Goal: Book appointment/travel/reservation

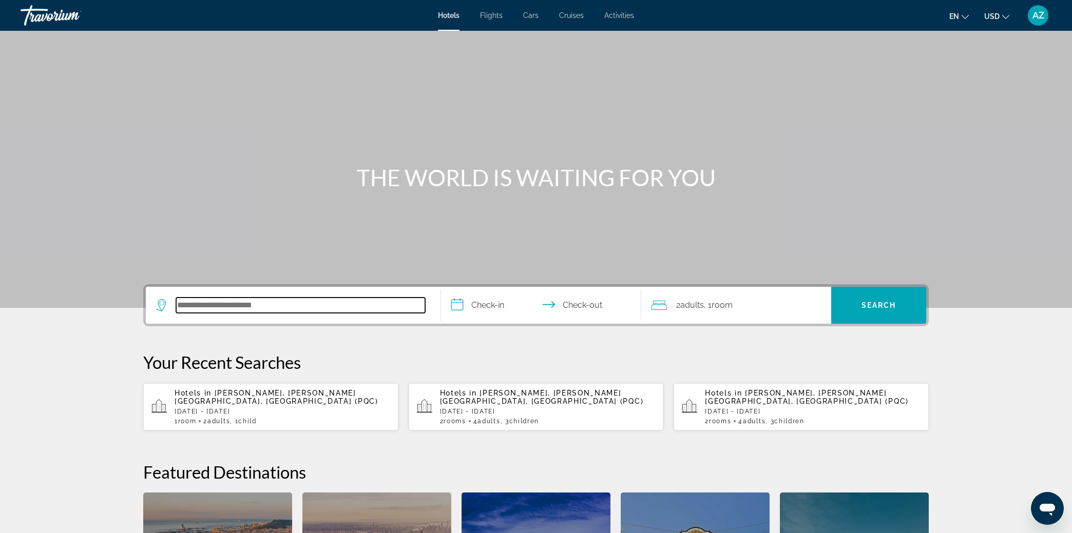
click at [248, 304] on input "Search hotel destination" at bounding box center [300, 305] width 249 height 15
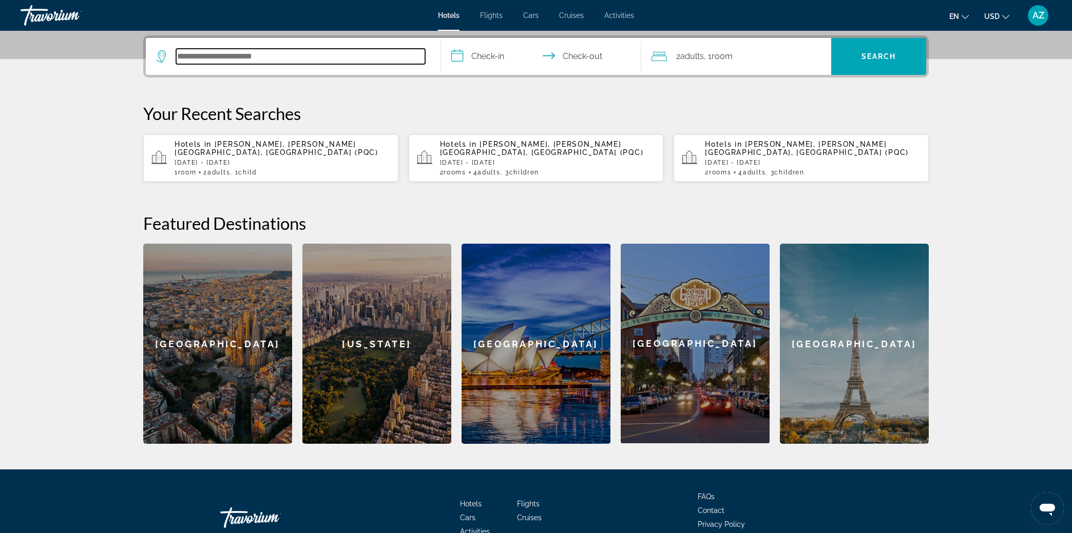
scroll to position [251, 0]
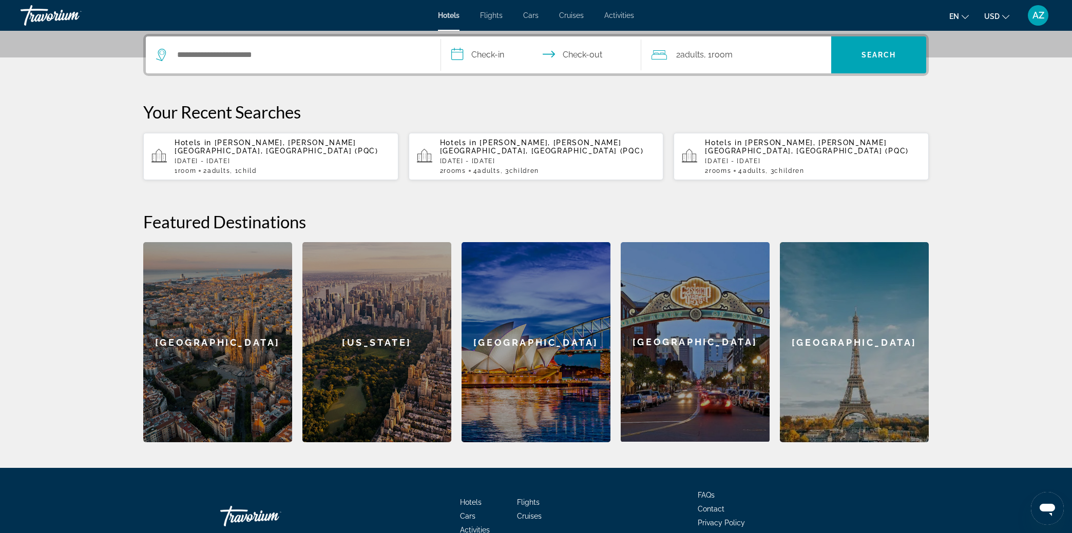
click at [484, 47] on input "**********" at bounding box center [543, 56] width 204 height 40
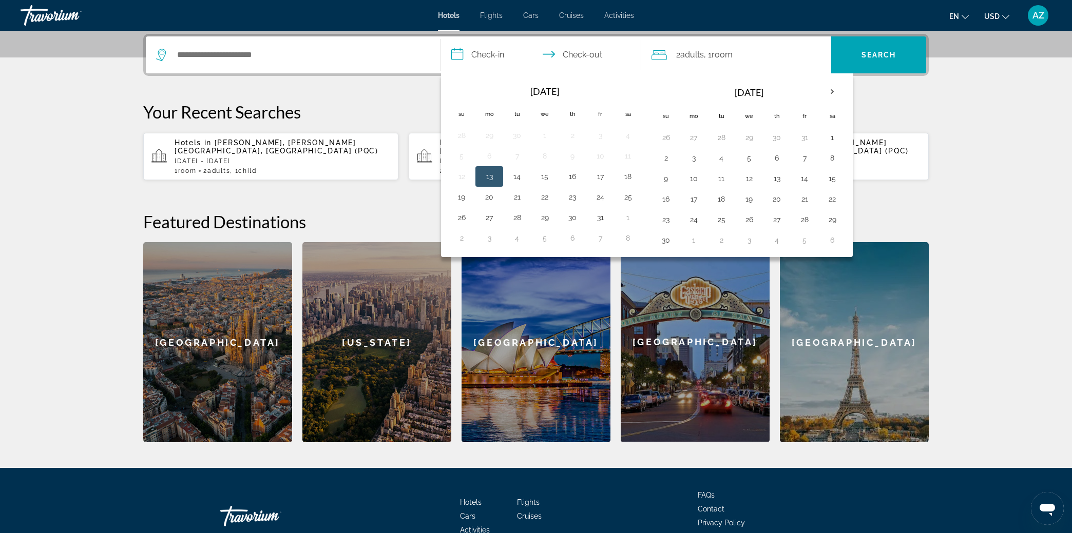
click at [704, 42] on div "2 Adult Adults , 1 Room rooms" at bounding box center [741, 54] width 180 height 37
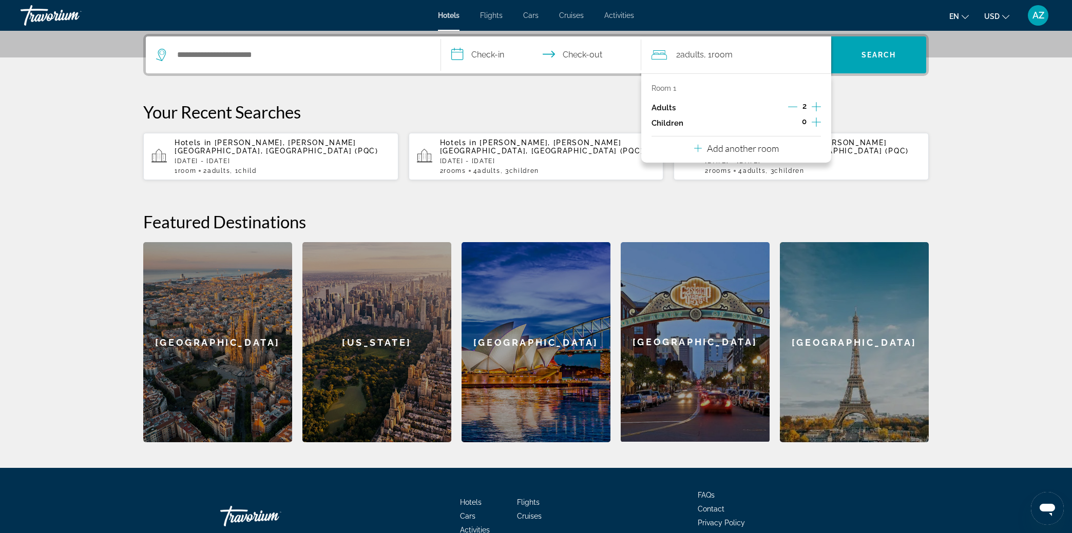
click at [765, 156] on button "Add another room" at bounding box center [736, 147] width 85 height 21
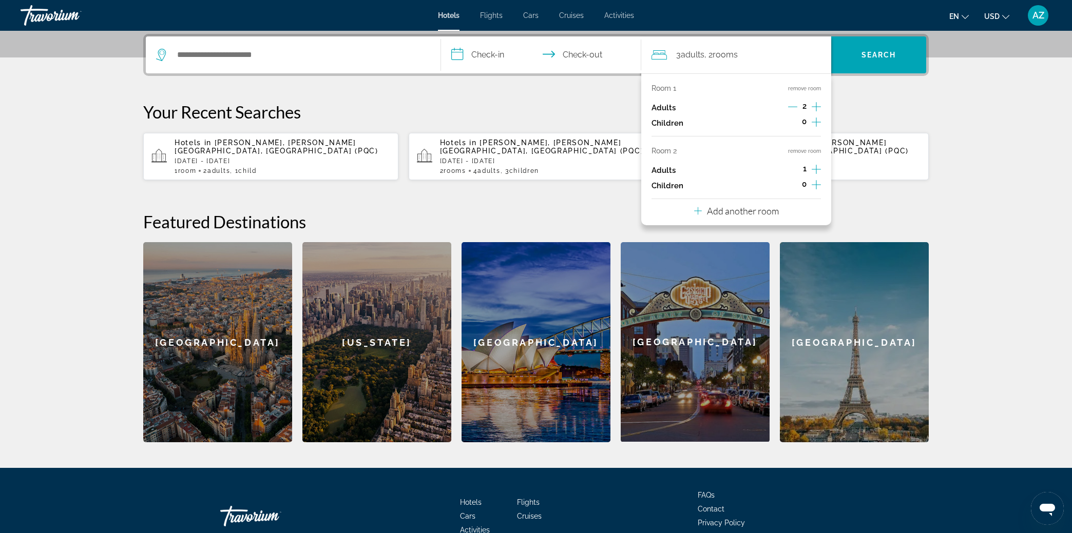
click at [755, 212] on p "Add another room" at bounding box center [743, 210] width 72 height 11
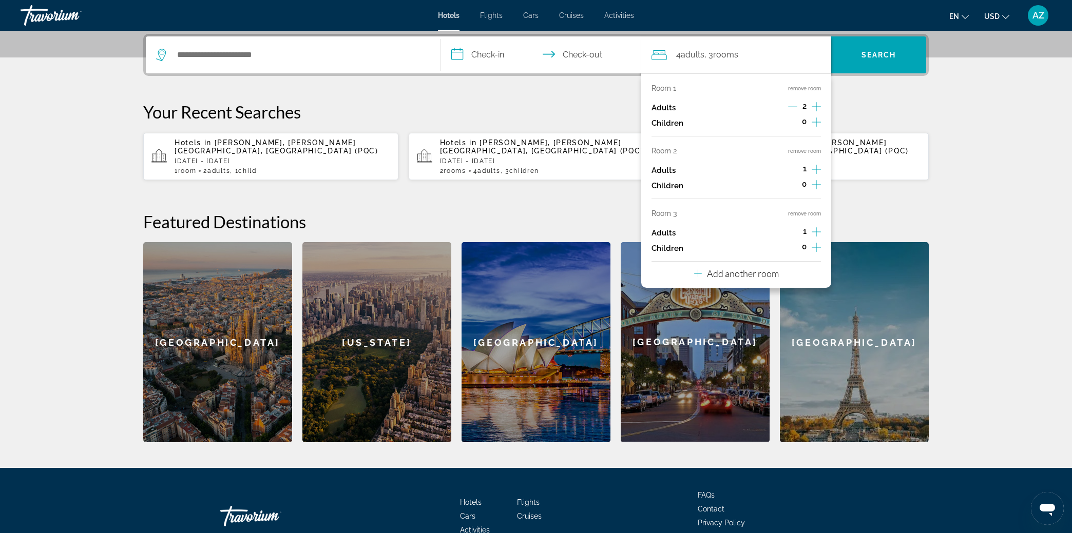
click at [757, 276] on p "Add another room" at bounding box center [743, 273] width 72 height 11
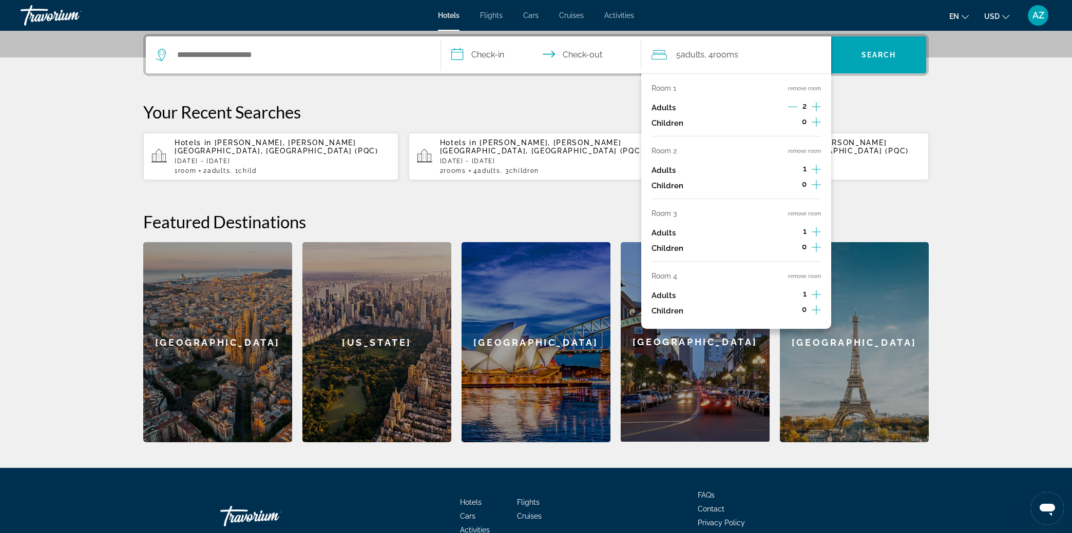
click at [804, 277] on button "remove room" at bounding box center [804, 276] width 33 height 7
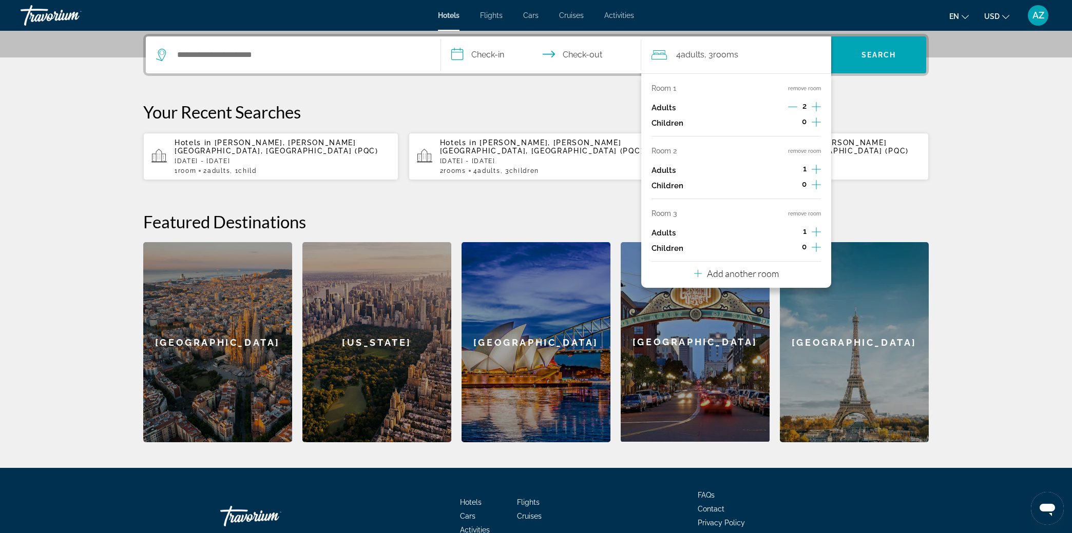
click at [813, 212] on button "remove room" at bounding box center [804, 213] width 33 height 7
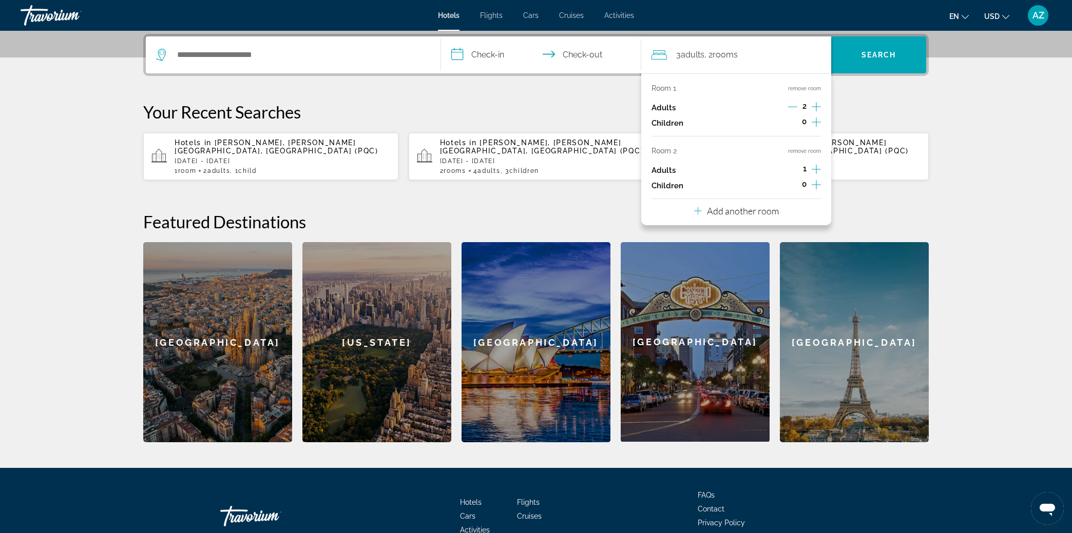
click at [802, 149] on button "remove room" at bounding box center [804, 151] width 33 height 7
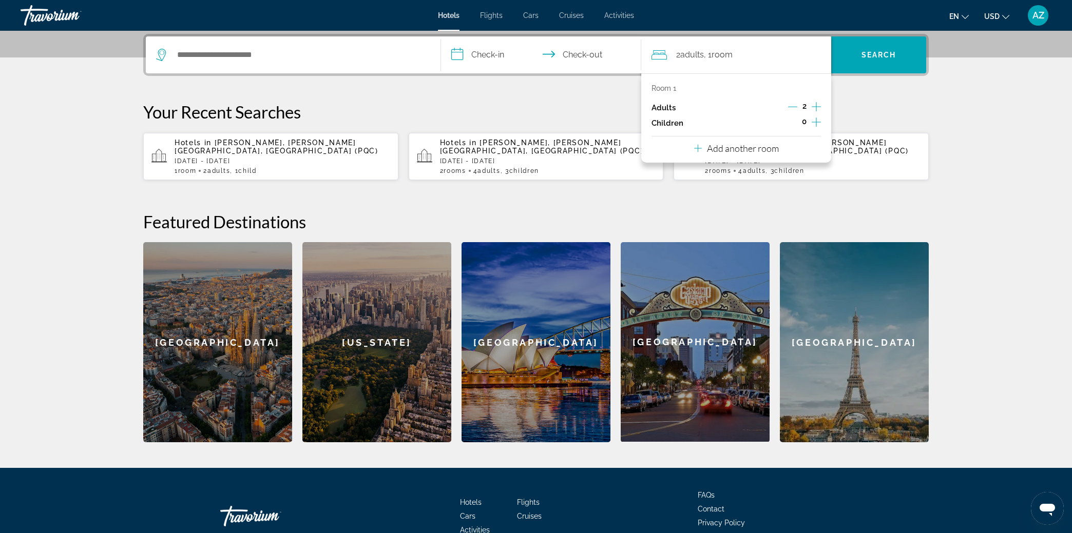
click at [312, 44] on div "Search widget" at bounding box center [293, 54] width 274 height 37
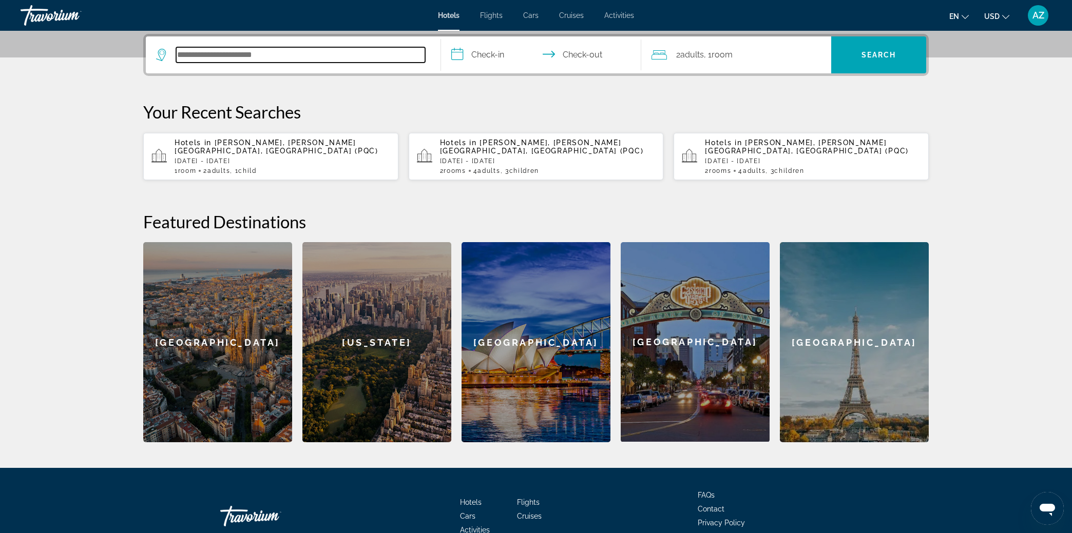
click at [285, 52] on input "Search hotel destination" at bounding box center [300, 54] width 249 height 15
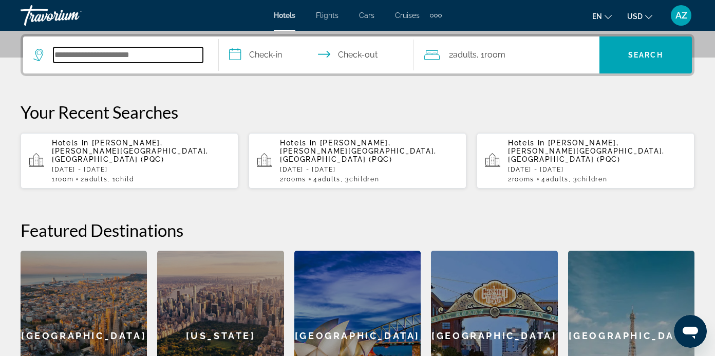
click at [161, 55] on input "Search hotel destination" at bounding box center [127, 54] width 149 height 15
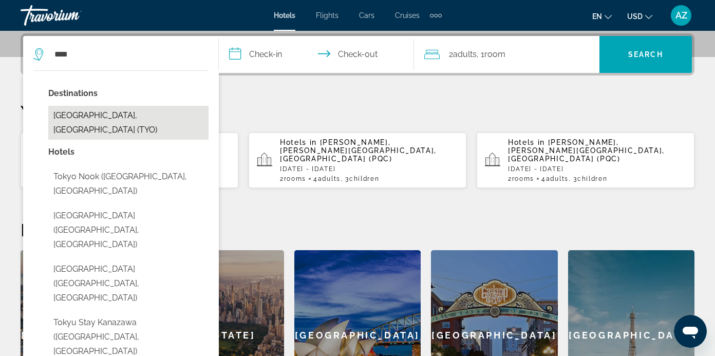
click at [65, 111] on button "[GEOGRAPHIC_DATA], [GEOGRAPHIC_DATA] (TYO)" at bounding box center [128, 123] width 160 height 34
type input "**********"
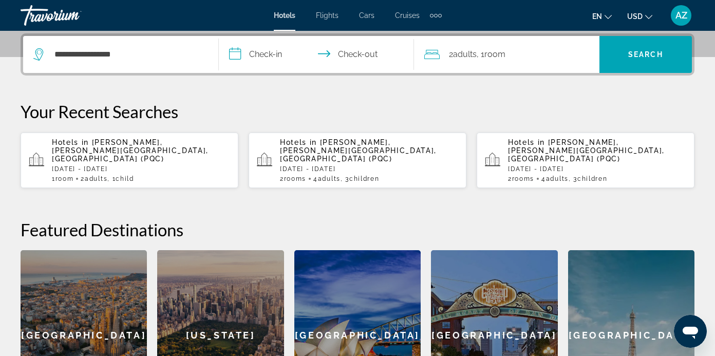
click at [252, 52] on input "**********" at bounding box center [319, 56] width 200 height 40
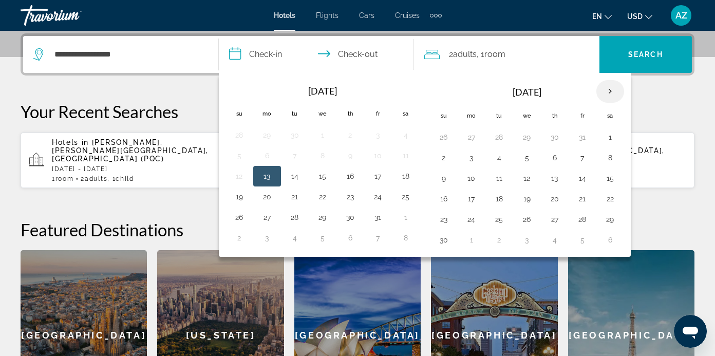
click at [611, 92] on th "Next month" at bounding box center [610, 91] width 28 height 23
click at [611, 88] on th "Next month" at bounding box center [610, 91] width 28 height 23
click at [615, 88] on th "Next month" at bounding box center [610, 91] width 28 height 23
click at [614, 88] on th "Next month" at bounding box center [610, 91] width 28 height 23
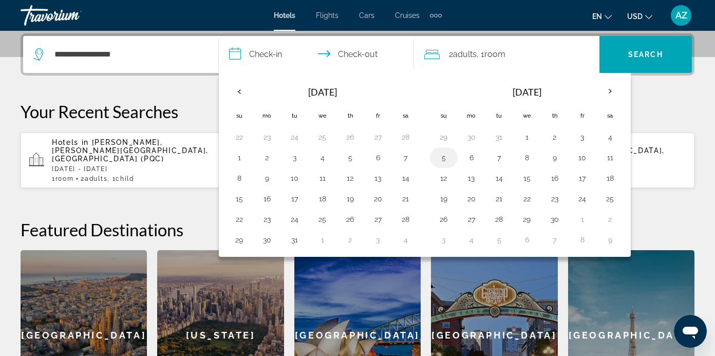
click at [446, 159] on button "5" at bounding box center [443, 157] width 16 height 14
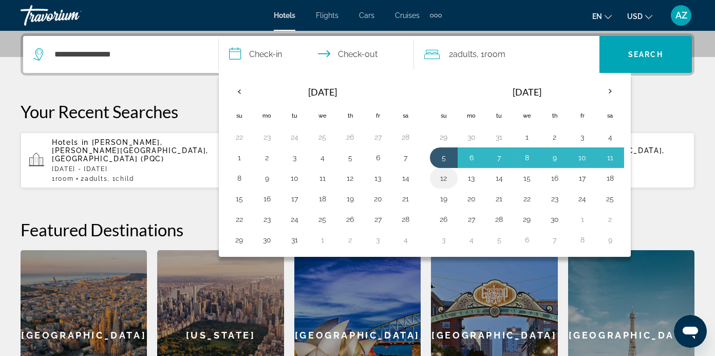
click at [445, 183] on button "12" at bounding box center [443, 178] width 16 height 14
type input "**********"
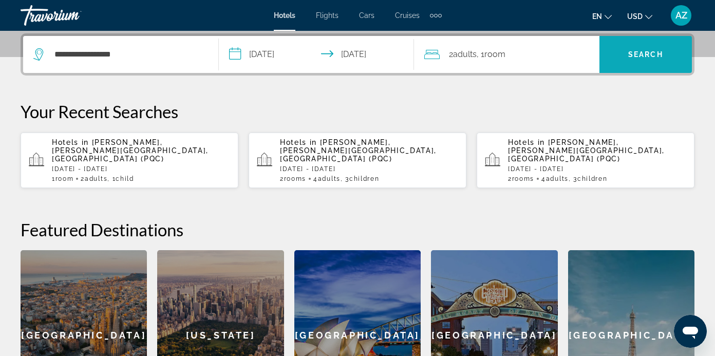
click at [620, 52] on span "Search" at bounding box center [645, 54] width 92 height 25
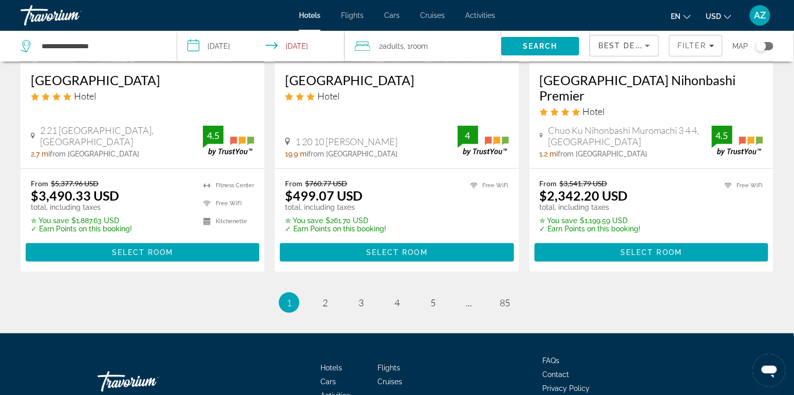
scroll to position [1358, 0]
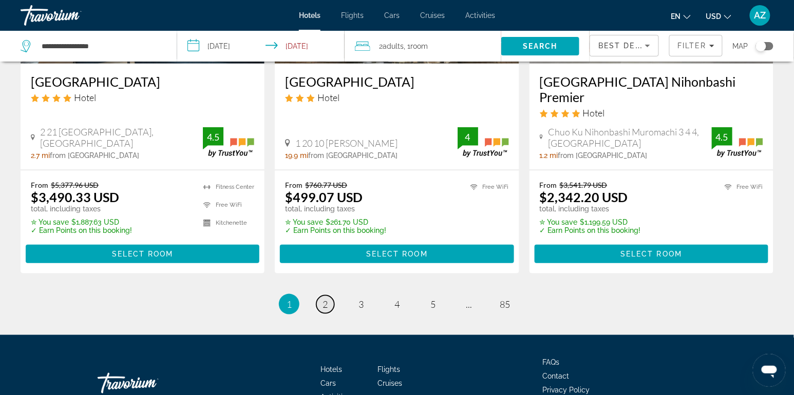
click at [323, 310] on span "2" at bounding box center [324, 304] width 5 height 11
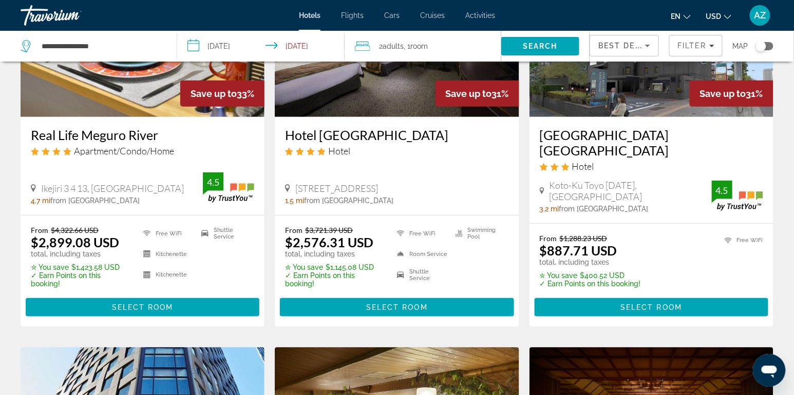
scroll to position [150, 0]
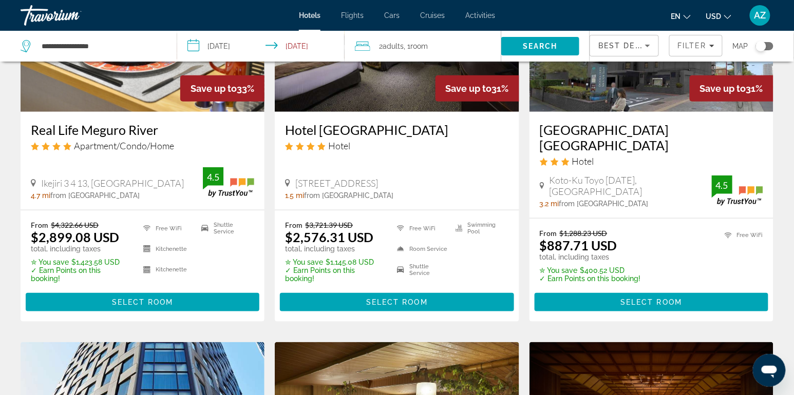
click at [644, 41] on icon "Sort by" at bounding box center [647, 46] width 12 height 12
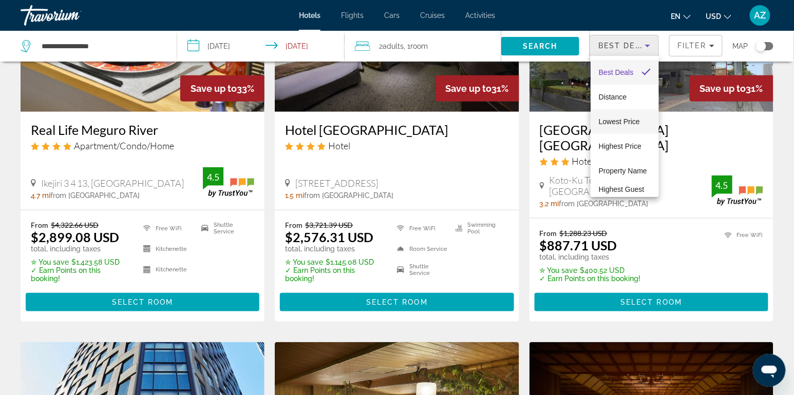
click at [623, 123] on span "Lowest Price" at bounding box center [619, 122] width 41 height 8
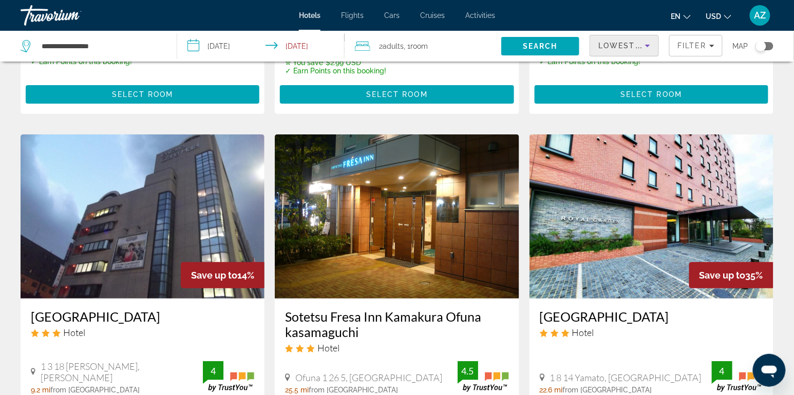
scroll to position [1398, 0]
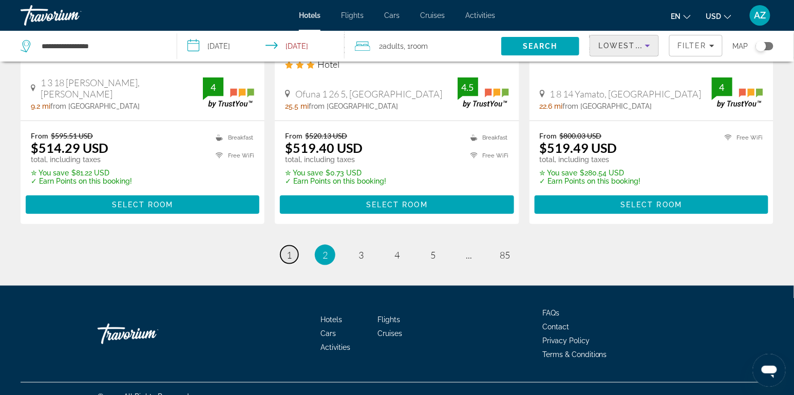
click at [288, 249] on span "1" at bounding box center [288, 254] width 5 height 11
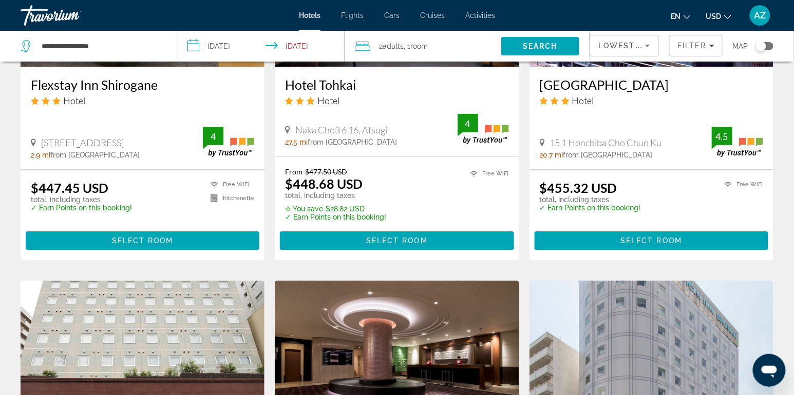
scroll to position [994, 0]
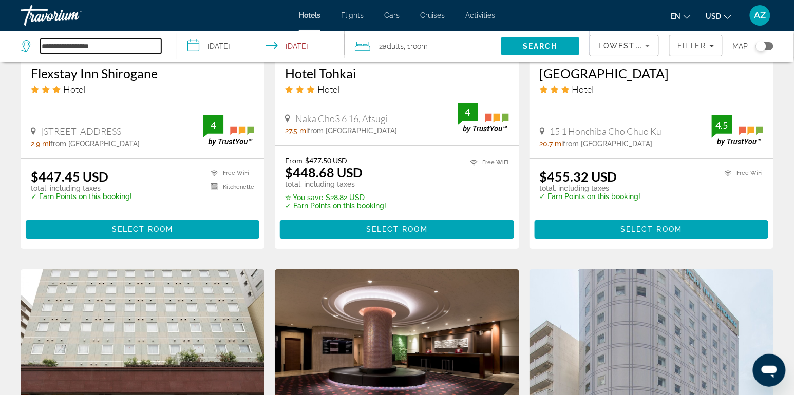
click at [134, 45] on input "**********" at bounding box center [101, 45] width 121 height 15
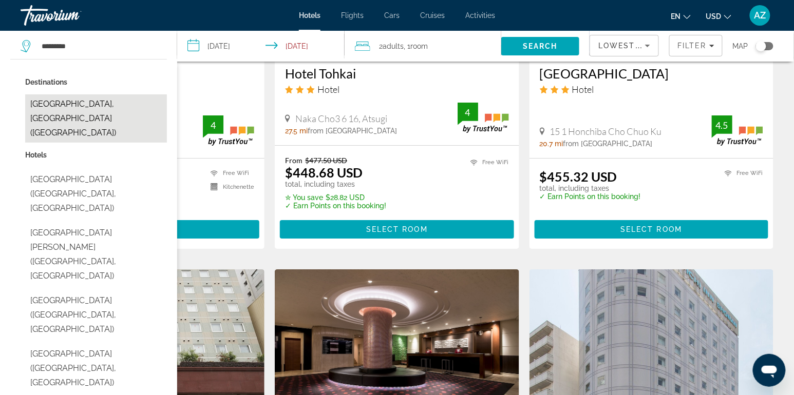
click at [90, 109] on button "[GEOGRAPHIC_DATA], [GEOGRAPHIC_DATA] ([GEOGRAPHIC_DATA])" at bounding box center [96, 118] width 142 height 48
type input "**********"
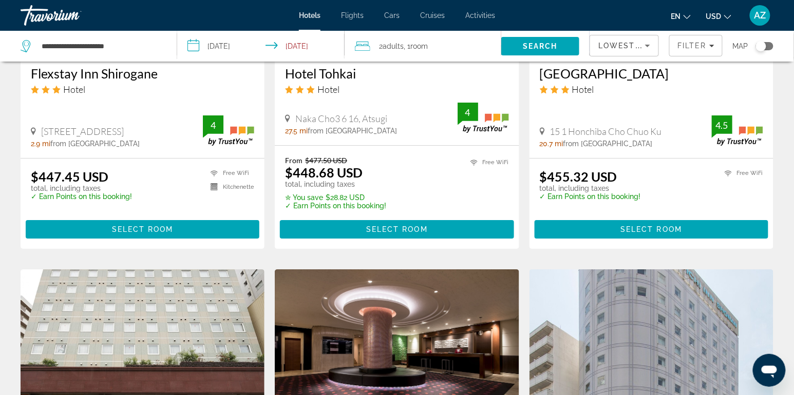
click at [219, 45] on input "**********" at bounding box center [262, 48] width 171 height 34
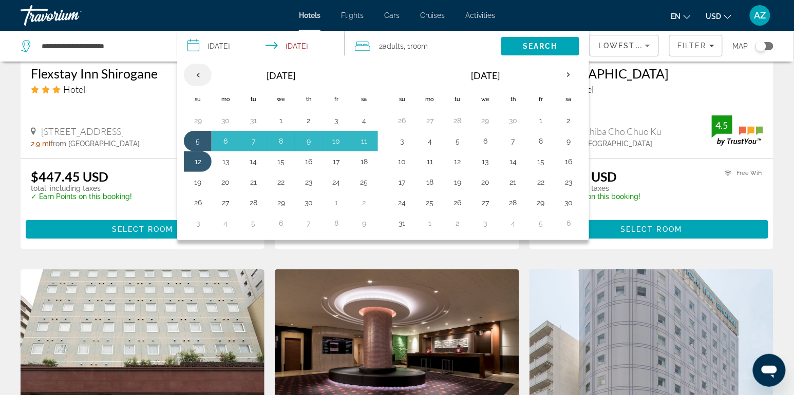
click at [201, 77] on th "Previous month" at bounding box center [198, 75] width 28 height 23
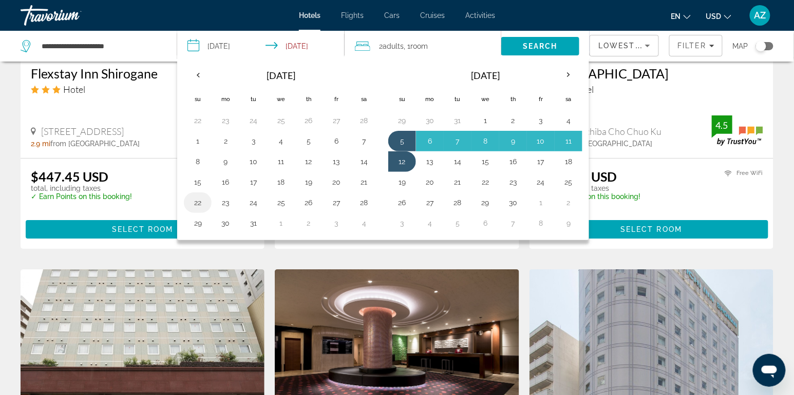
click at [198, 200] on button "22" at bounding box center [197, 203] width 16 height 14
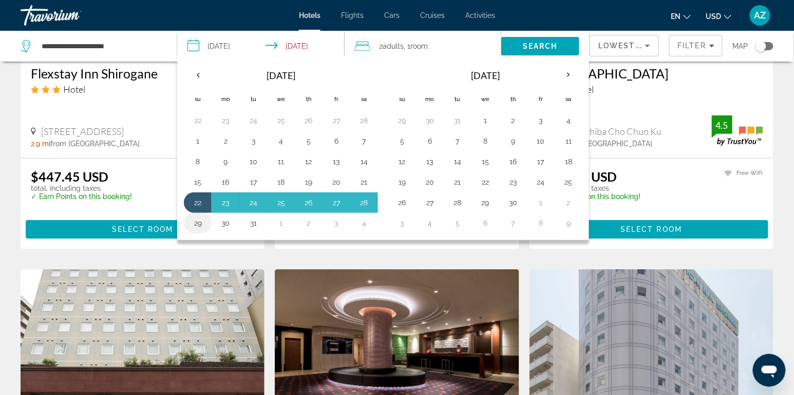
click at [200, 221] on button "29" at bounding box center [197, 223] width 16 height 14
type input "**********"
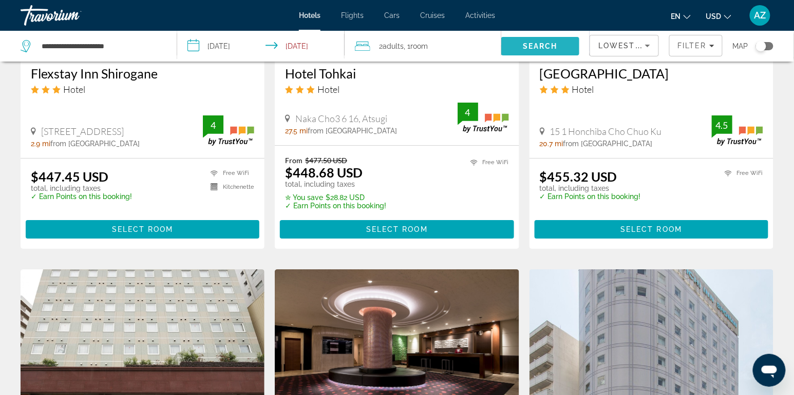
click at [530, 50] on span "Search" at bounding box center [540, 46] width 35 height 8
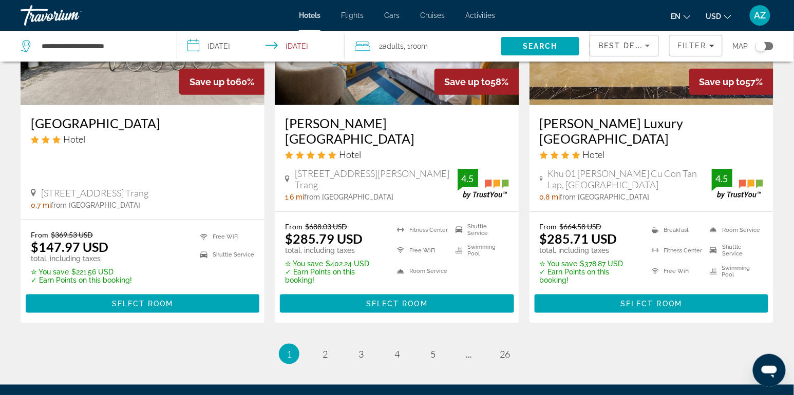
scroll to position [1423, 0]
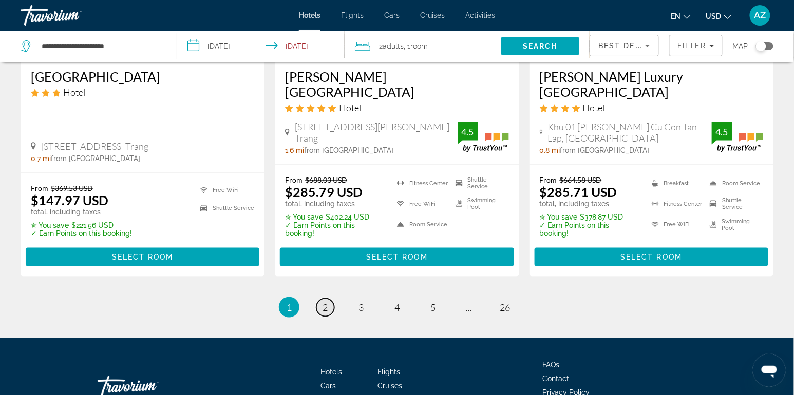
click at [322, 302] on span "2" at bounding box center [324, 307] width 5 height 11
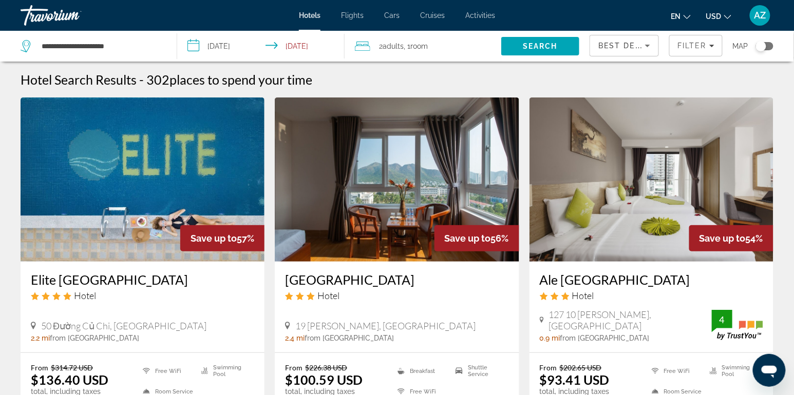
click at [429, 22] on div "Hotels Flights Cars Cruises Activities Hotels Flights Cars Cruises Activities e…" at bounding box center [397, 15] width 794 height 27
click at [435, 15] on span "Cruises" at bounding box center [432, 15] width 25 height 8
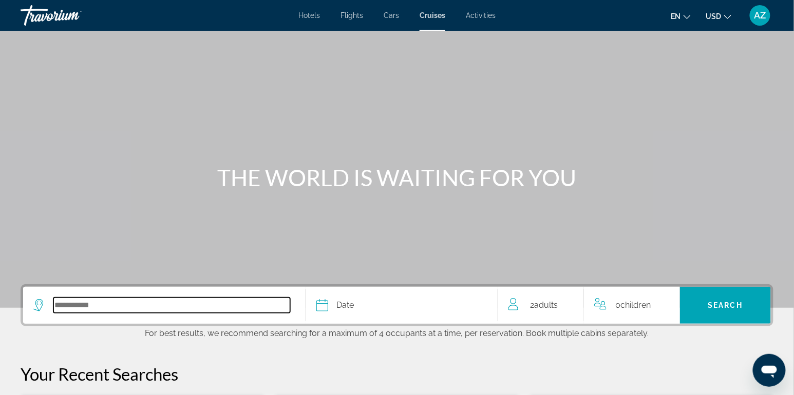
click at [181, 311] on input "Select cruise destination" at bounding box center [171, 305] width 237 height 15
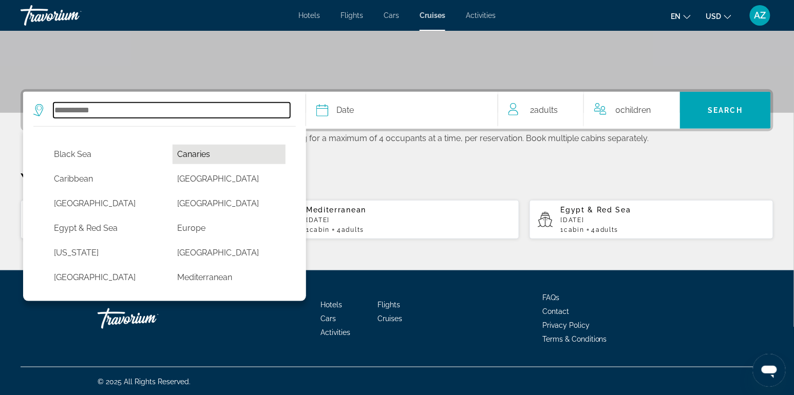
scroll to position [101, 0]
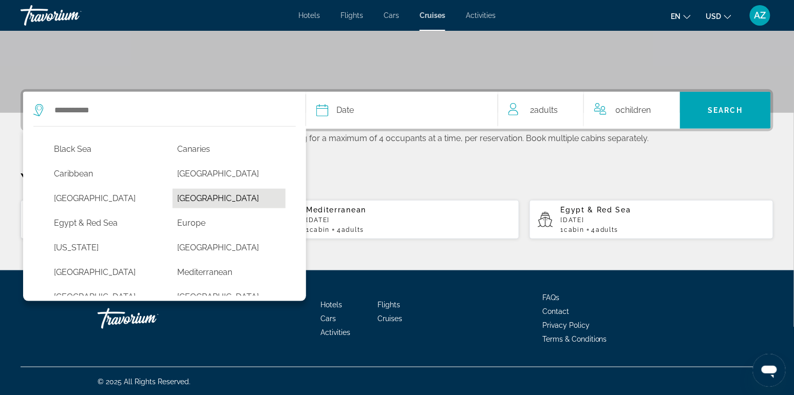
click at [226, 190] on button "[GEOGRAPHIC_DATA]" at bounding box center [228, 199] width 113 height 20
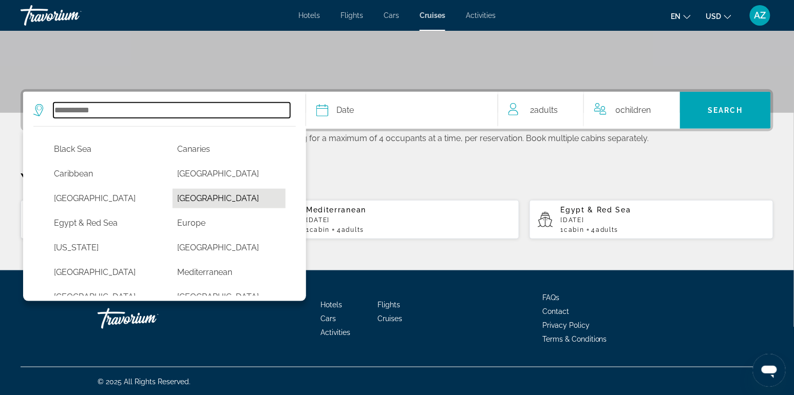
type input "**********"
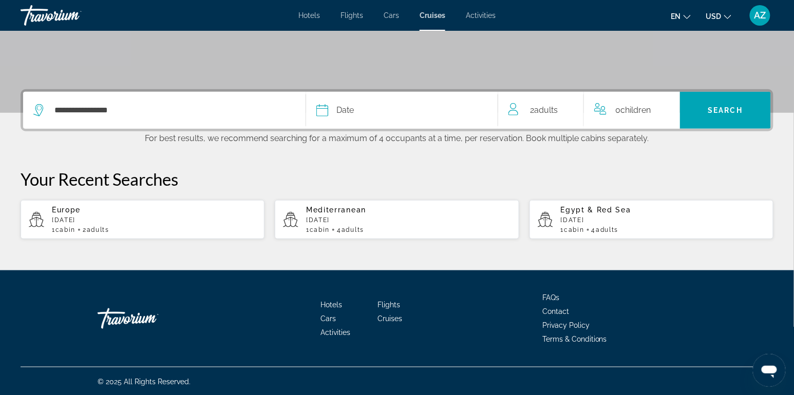
click at [360, 107] on div "Date" at bounding box center [401, 110] width 171 height 14
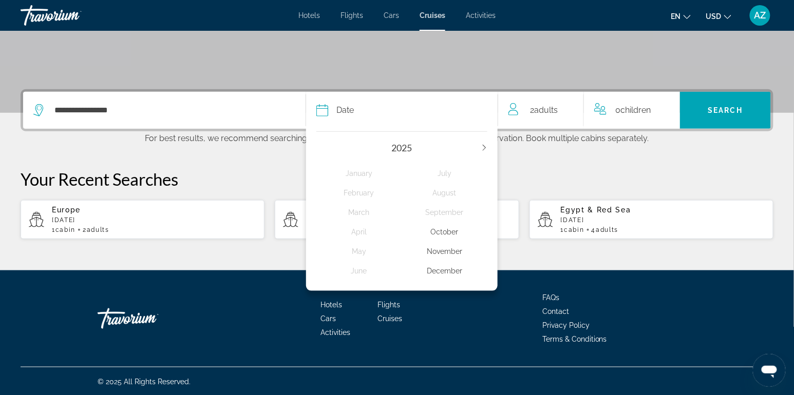
click at [440, 270] on div "December" at bounding box center [445, 271] width 86 height 18
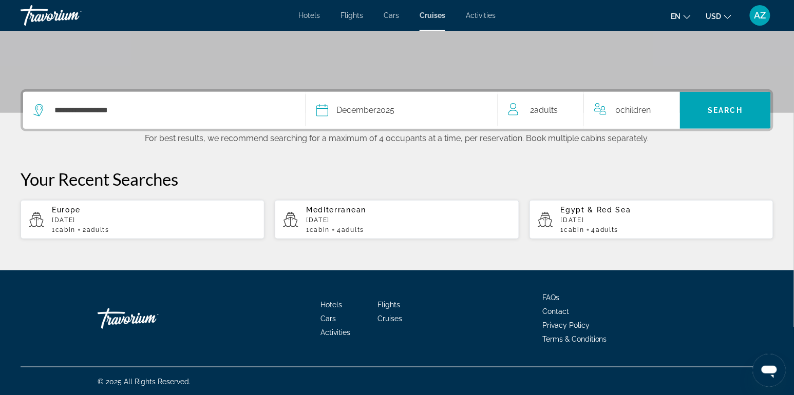
click at [560, 110] on div "2 Adult Adults" at bounding box center [545, 110] width 75 height 14
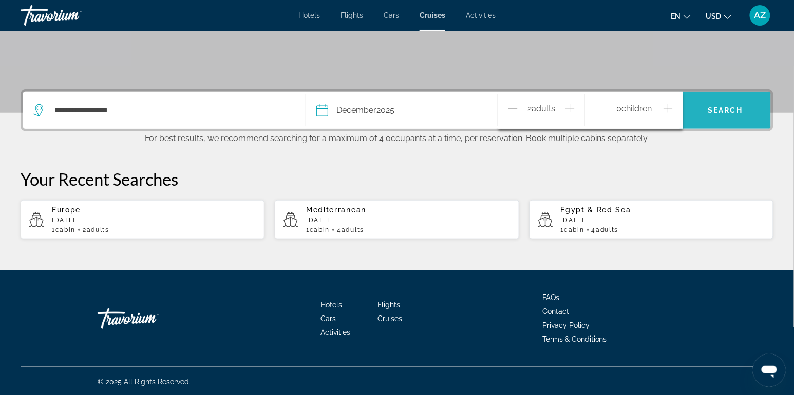
click at [728, 111] on span "Search" at bounding box center [725, 110] width 35 height 8
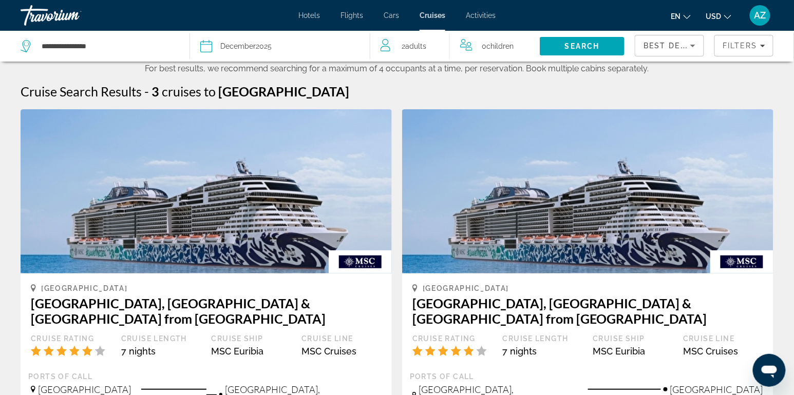
click at [262, 44] on div "[DATE]" at bounding box center [245, 46] width 51 height 14
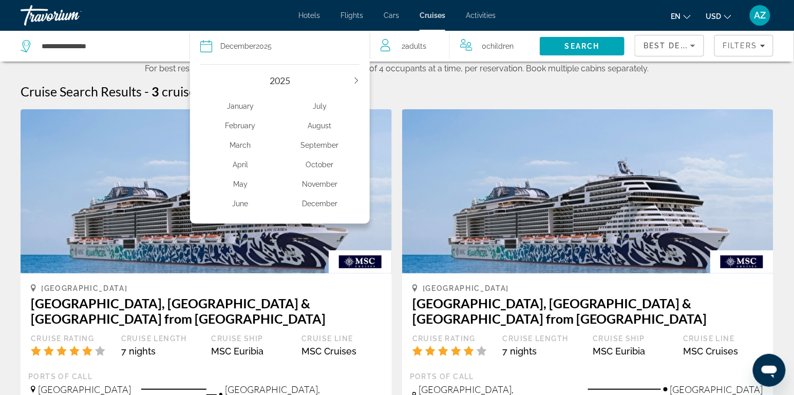
click at [360, 79] on div "[DATE] February March April May June July August September October November Dec…" at bounding box center [279, 141] width 179 height 165
click at [357, 78] on icon "Next year" at bounding box center [356, 81] width 6 height 6
click at [243, 109] on div "January" at bounding box center [240, 106] width 80 height 18
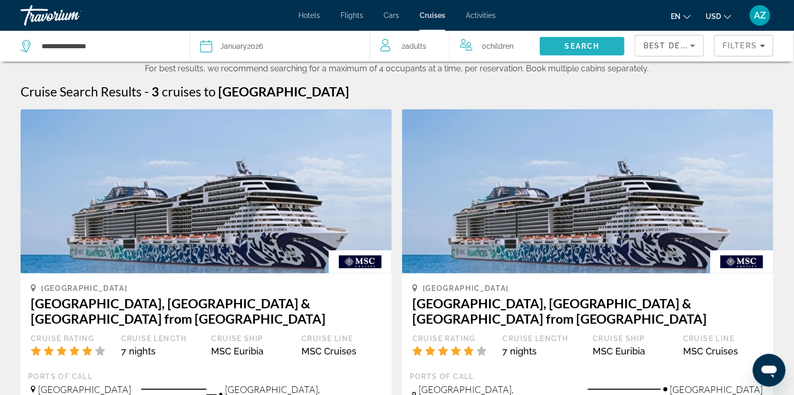
click at [569, 47] on span "Search" at bounding box center [582, 46] width 35 height 8
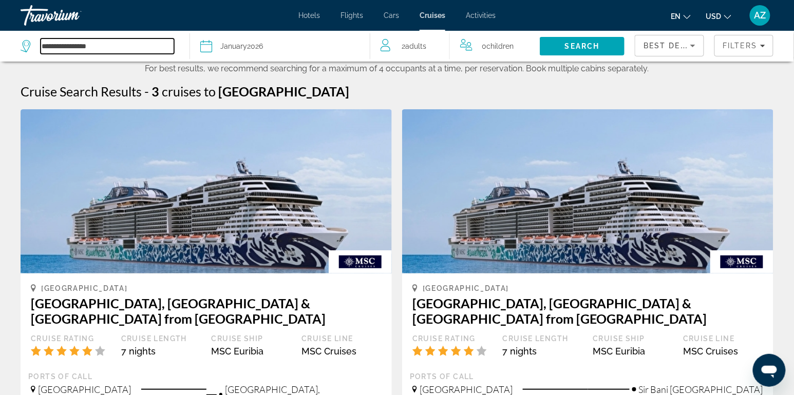
click at [128, 47] on input "**********" at bounding box center [107, 45] width 133 height 15
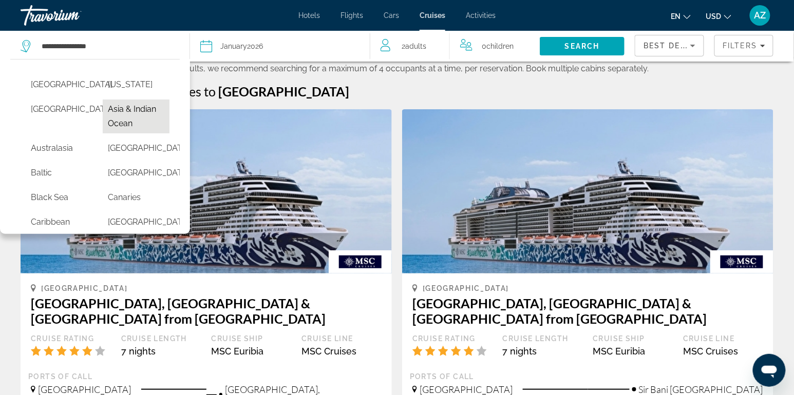
click at [139, 114] on button "Asia & Indian Ocean" at bounding box center [136, 117] width 67 height 34
type input "**********"
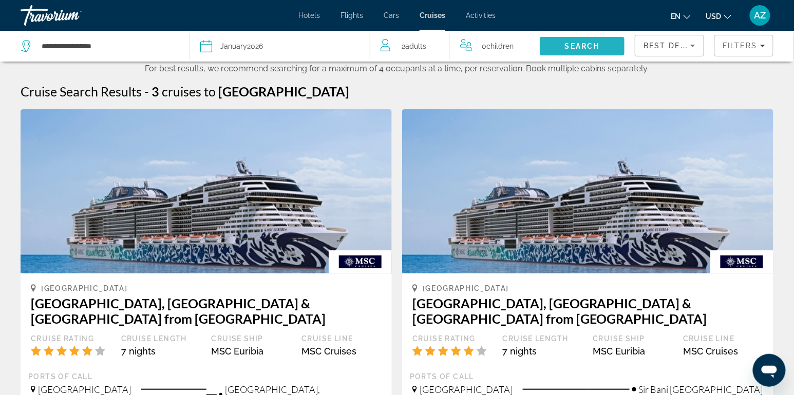
click at [567, 46] on span "Search" at bounding box center [582, 46] width 35 height 8
